Goal: Task Accomplishment & Management: Use online tool/utility

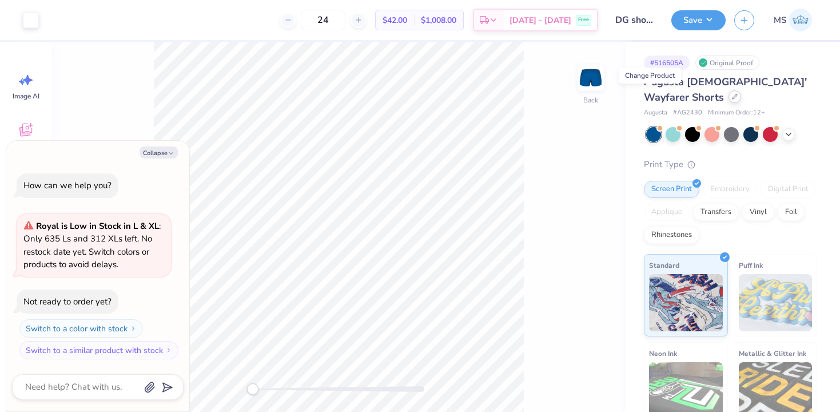
click at [732, 97] on icon at bounding box center [734, 96] width 5 height 5
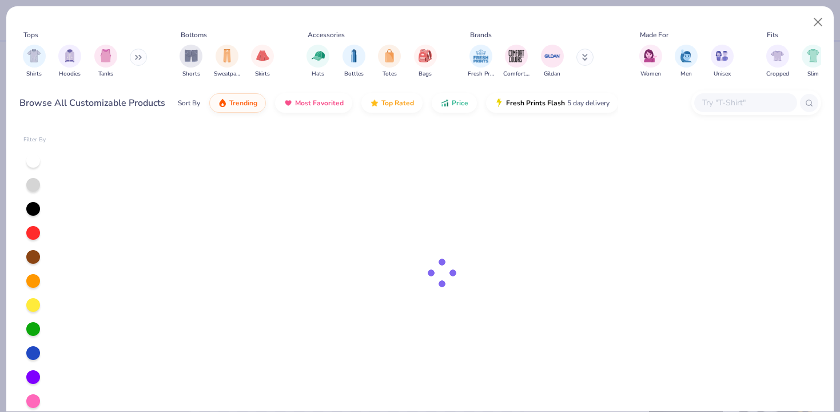
type textarea "x"
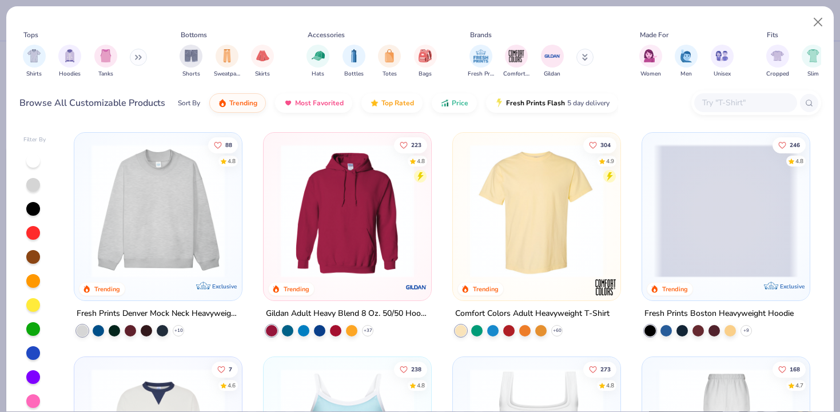
click at [717, 108] on input "text" at bounding box center [745, 102] width 88 height 13
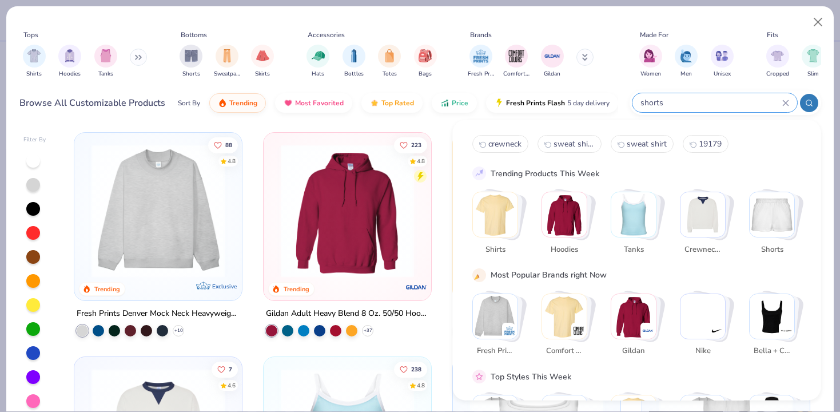
type input "shorts"
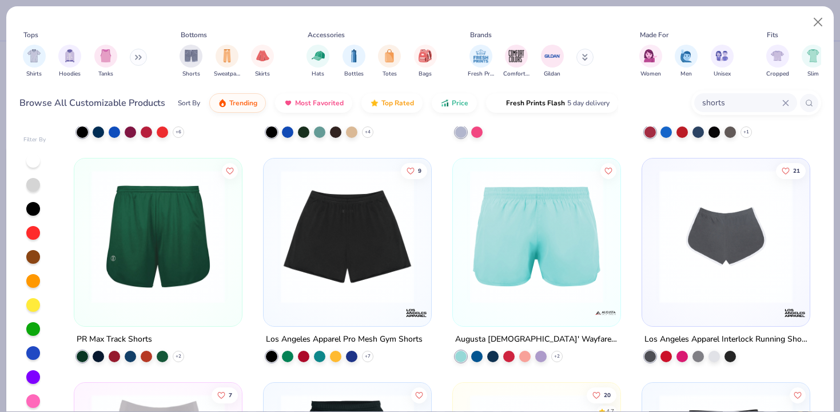
scroll to position [650, 0]
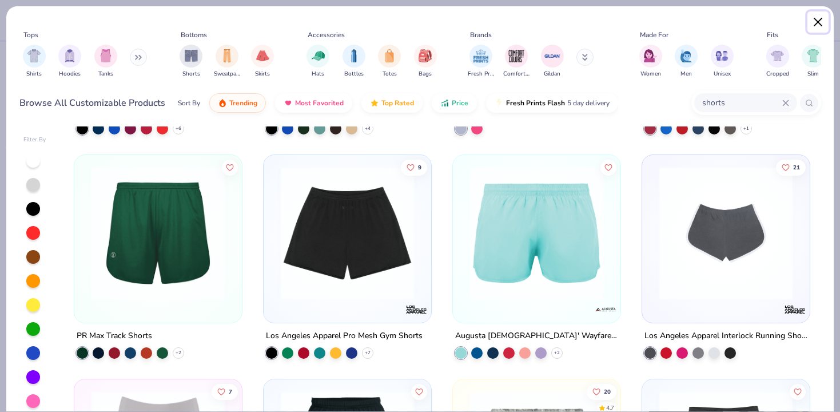
click at [815, 26] on button "Close" at bounding box center [818, 22] width 22 height 22
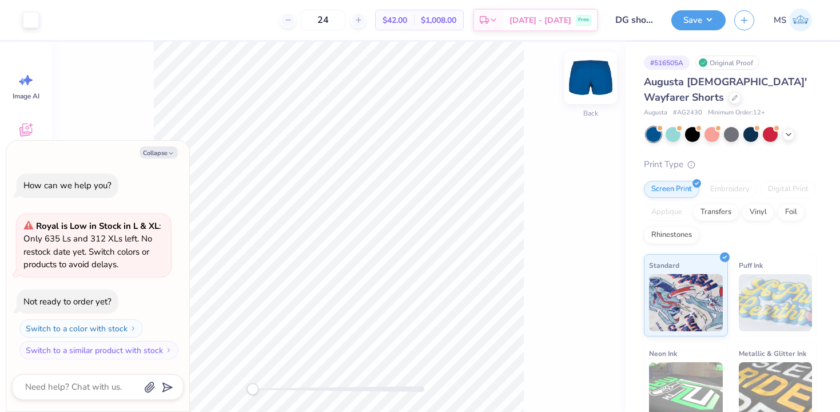
click at [588, 85] on img at bounding box center [591, 78] width 46 height 46
click at [588, 85] on img at bounding box center [590, 77] width 23 height 23
type textarea "x"
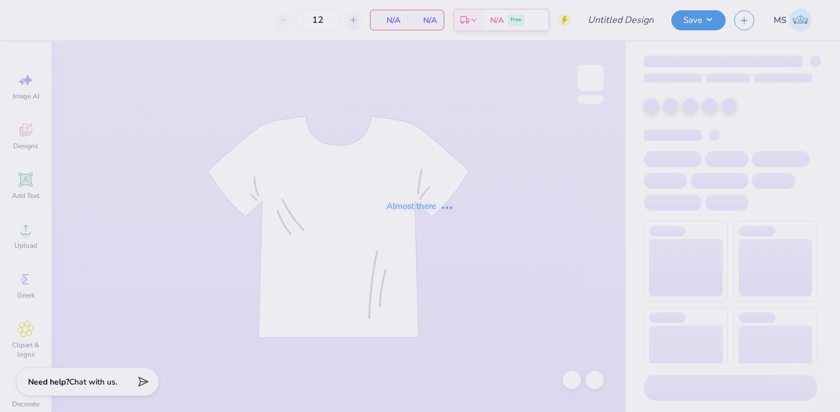
type input "DG crest crew"
type input "24"
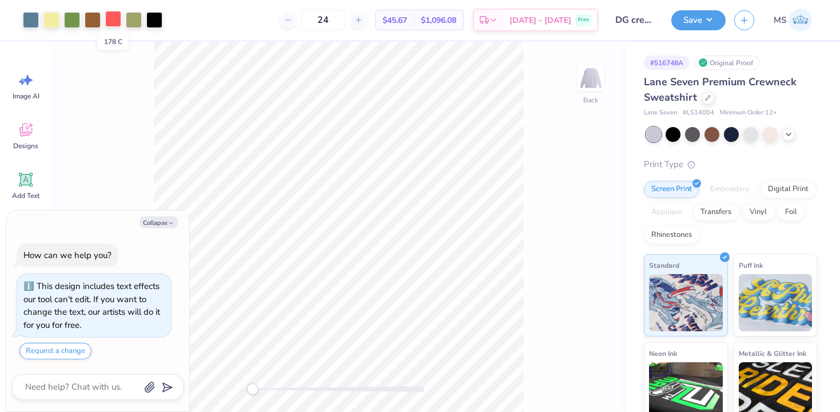
click at [111, 22] on div at bounding box center [113, 19] width 16 height 16
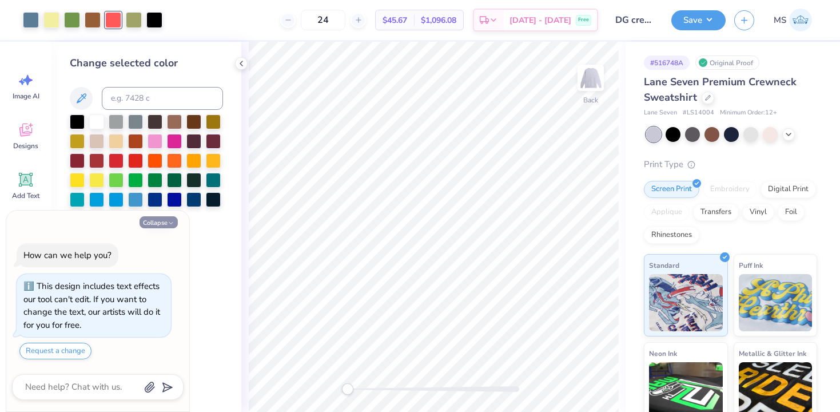
click at [149, 220] on button "Collapse" at bounding box center [158, 222] width 38 height 12
type textarea "x"
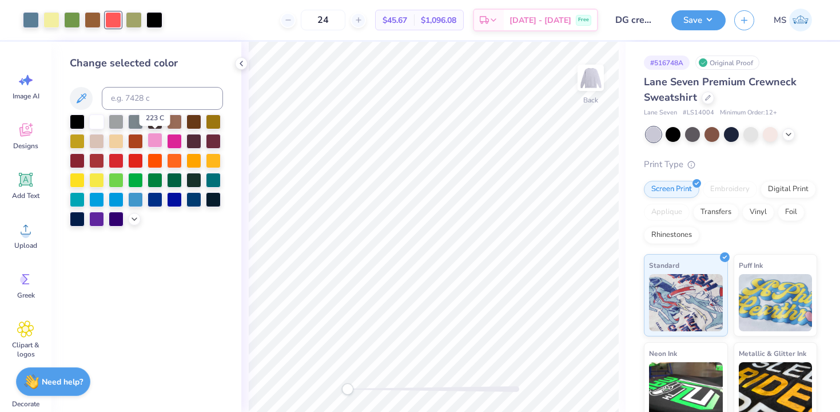
click at [154, 143] on div at bounding box center [154, 140] width 15 height 15
click at [133, 214] on icon at bounding box center [134, 217] width 9 height 9
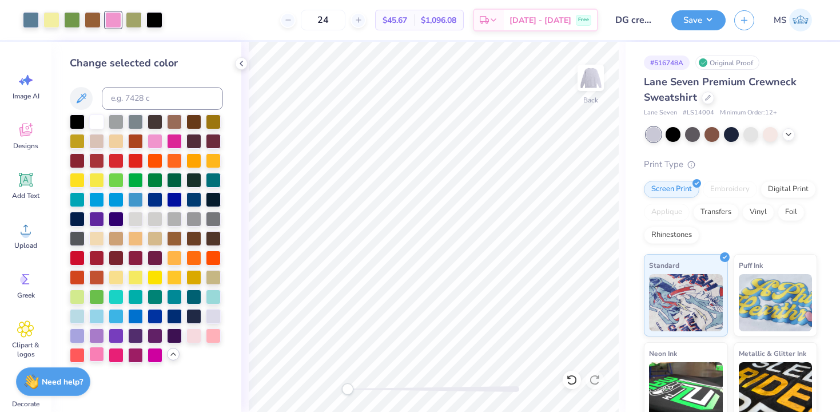
click at [97, 353] on div at bounding box center [96, 353] width 15 height 15
click at [208, 337] on div at bounding box center [213, 334] width 15 height 15
click at [156, 139] on div at bounding box center [154, 140] width 15 height 15
click at [213, 340] on div at bounding box center [213, 334] width 15 height 15
click at [689, 16] on button "Save" at bounding box center [698, 19] width 54 height 20
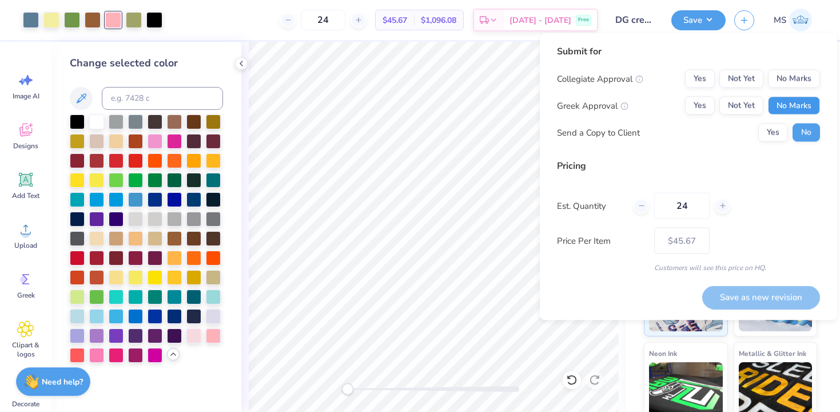
click at [795, 105] on button "No Marks" at bounding box center [794, 106] width 52 height 18
click at [803, 85] on button "No Marks" at bounding box center [794, 79] width 52 height 18
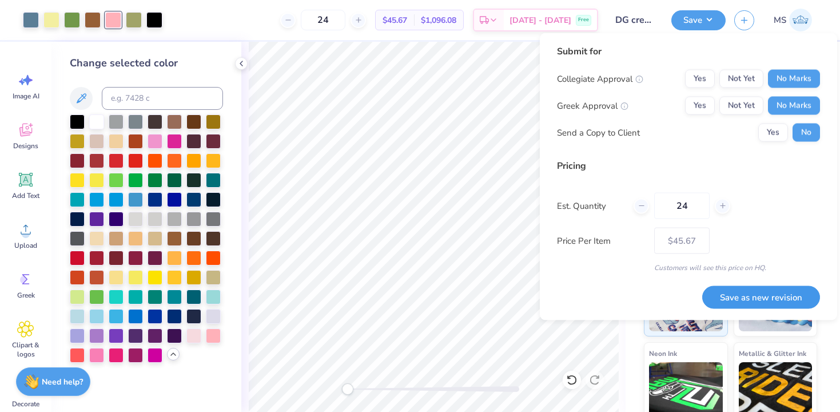
click at [778, 294] on button "Save as new revision" at bounding box center [761, 296] width 118 height 23
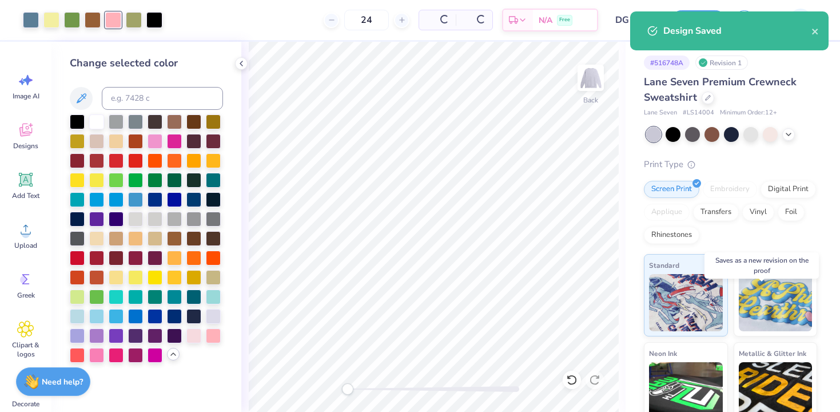
type input "– –"
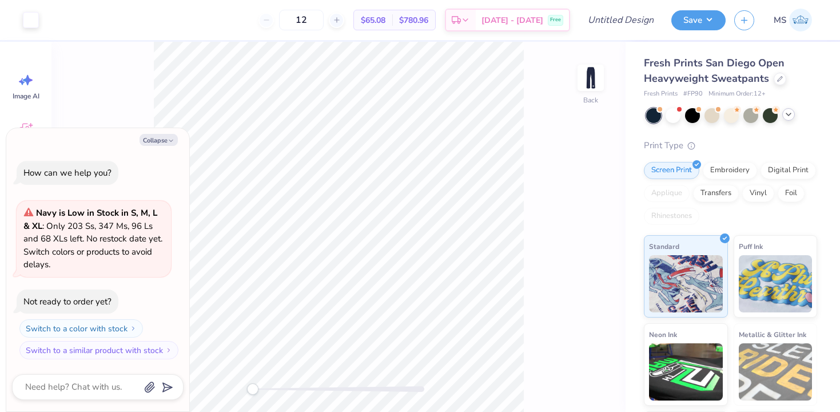
click at [784, 113] on icon at bounding box center [788, 114] width 9 height 9
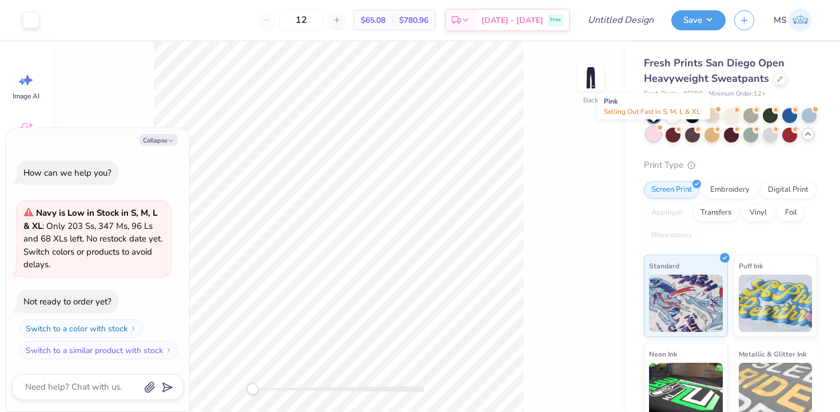
click at [651, 138] on div at bounding box center [653, 133] width 15 height 15
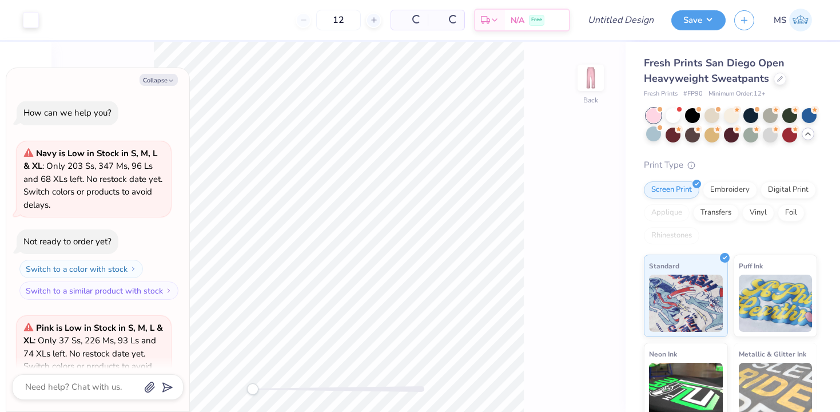
scroll to position [93, 0]
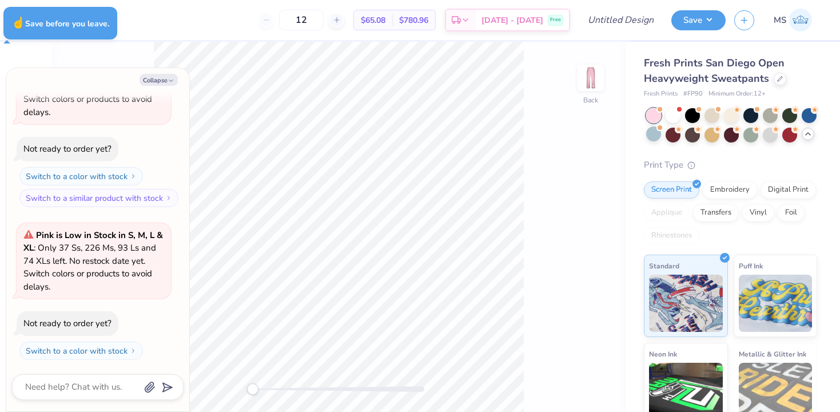
type textarea "x"
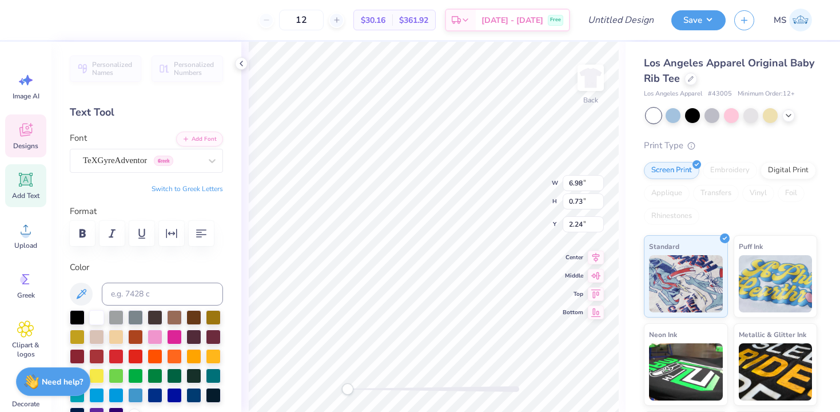
type textarea "Z"
type textarea "ChI OMEGA"
type textarea "CHI OMEGA"
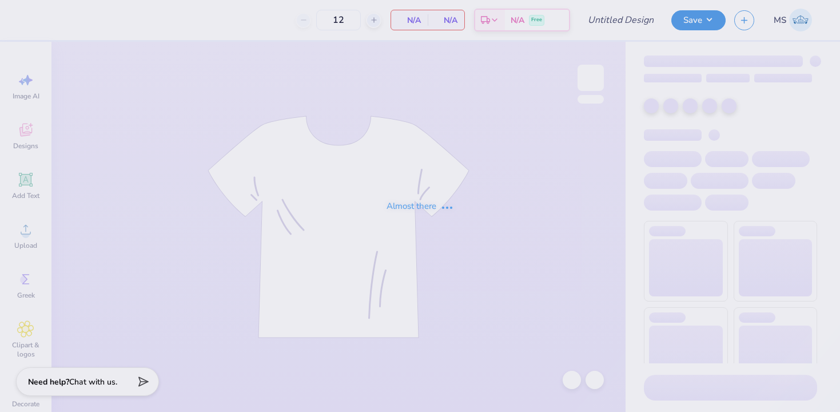
type input "adpi pipomp [PERSON_NAME]"
